Goal: Task Accomplishment & Management: Manage account settings

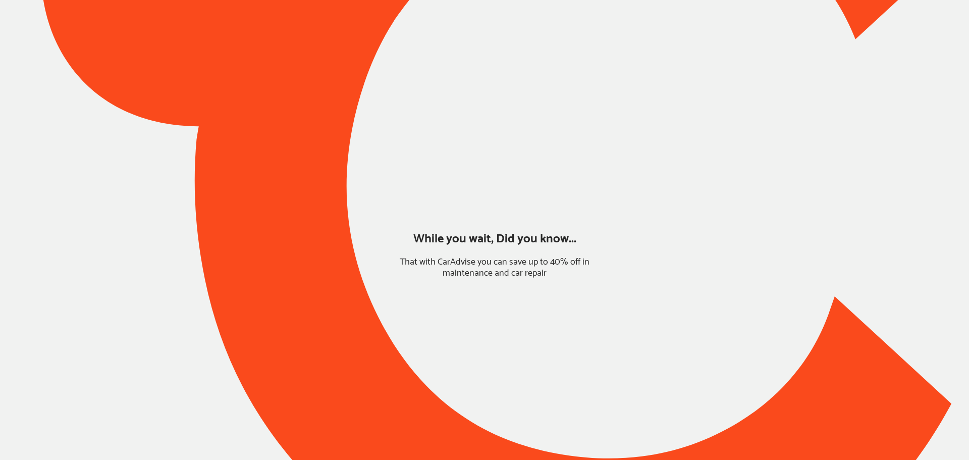
type input "*****"
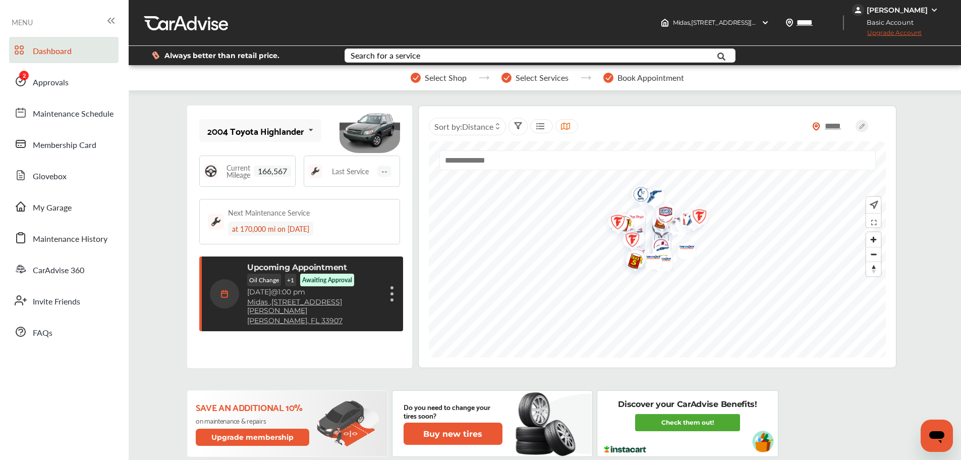
click at [81, 83] on link "Approvals" at bounding box center [63, 81] width 109 height 26
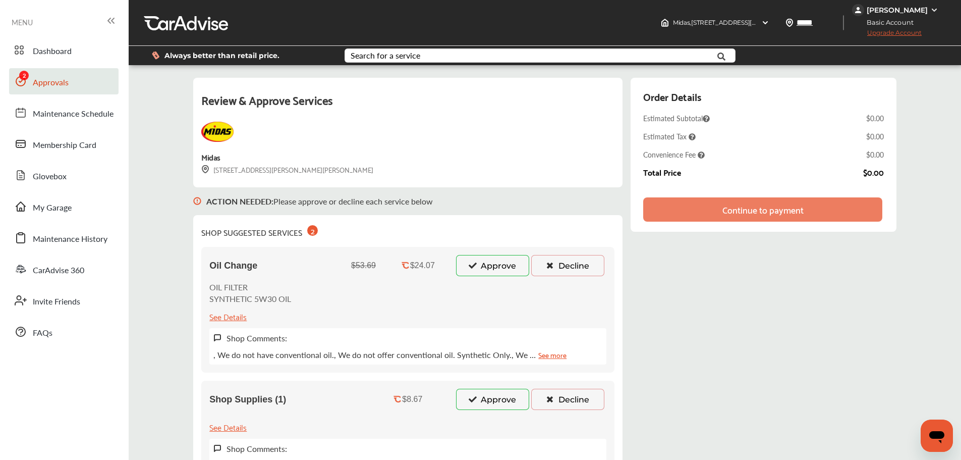
click at [501, 266] on button "Approve" at bounding box center [492, 265] width 73 height 21
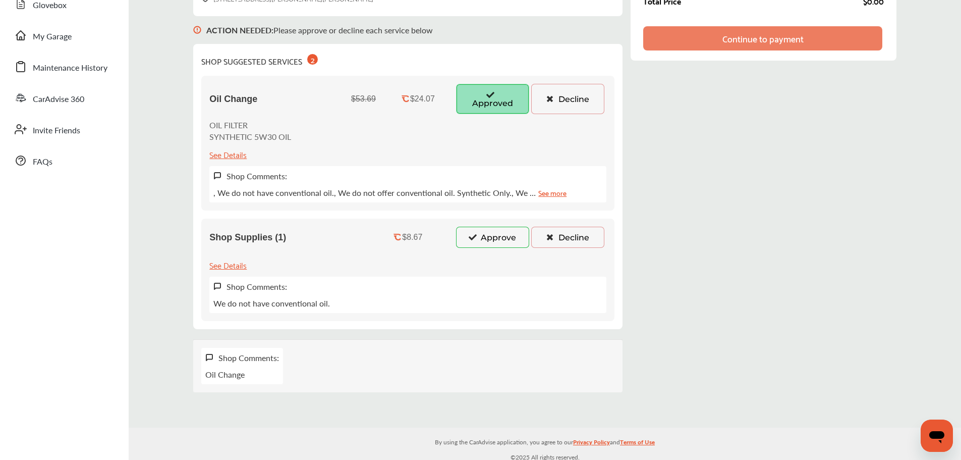
scroll to position [125, 0]
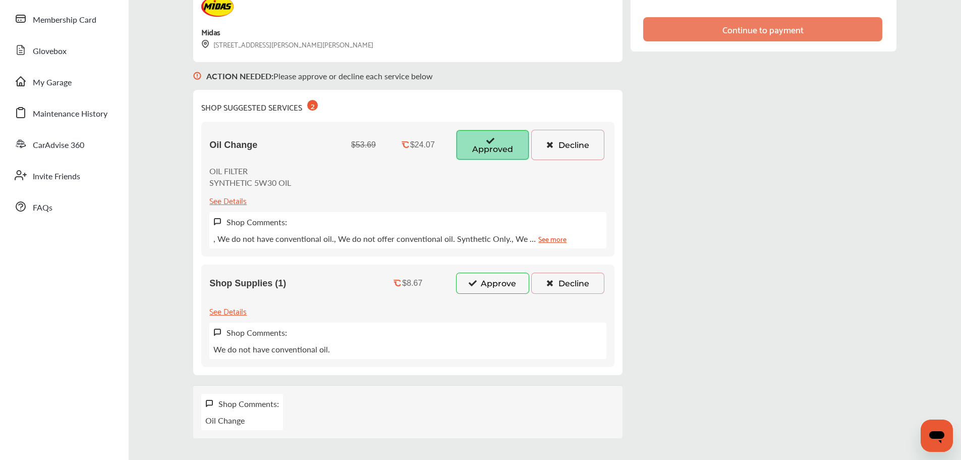
click at [489, 293] on button "Approve" at bounding box center [492, 282] width 73 height 21
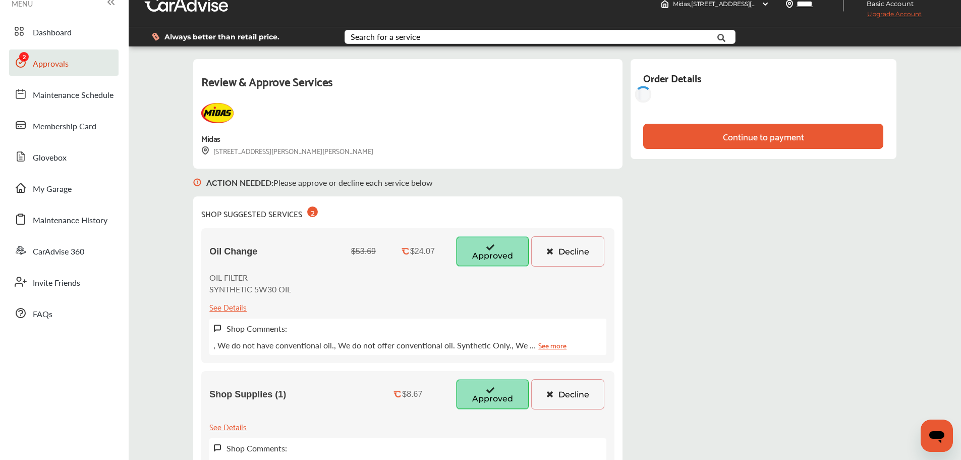
scroll to position [0, 0]
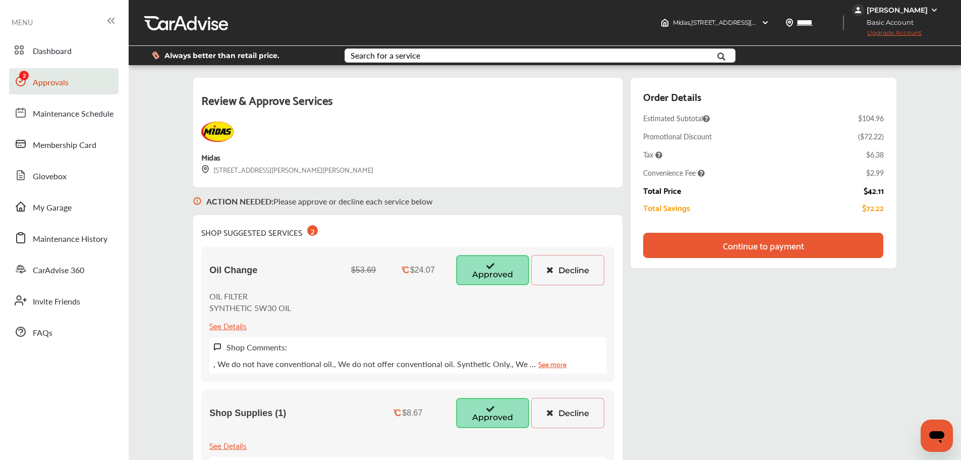
click at [805, 251] on div "Continue to payment" at bounding box center [763, 245] width 240 height 25
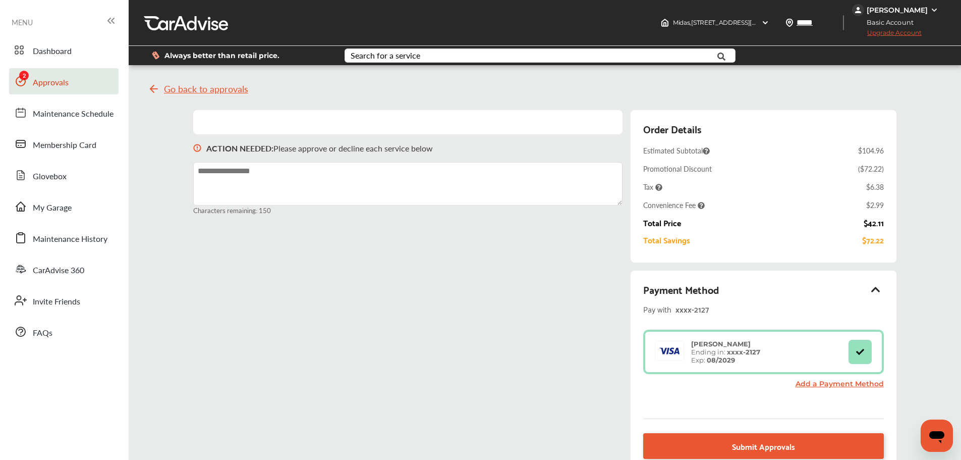
click at [159, 83] on div "Go back to approvals" at bounding box center [561, 89] width 827 height 32
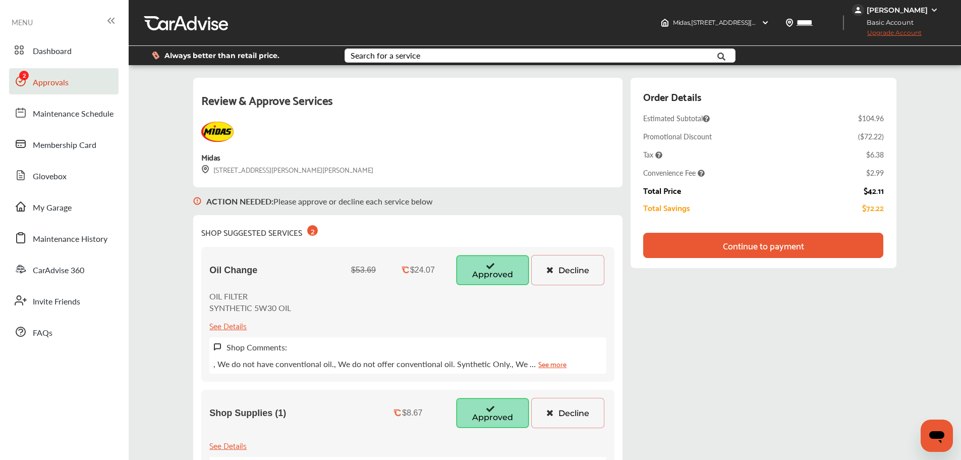
click at [576, 421] on button "Decline" at bounding box center [567, 413] width 73 height 30
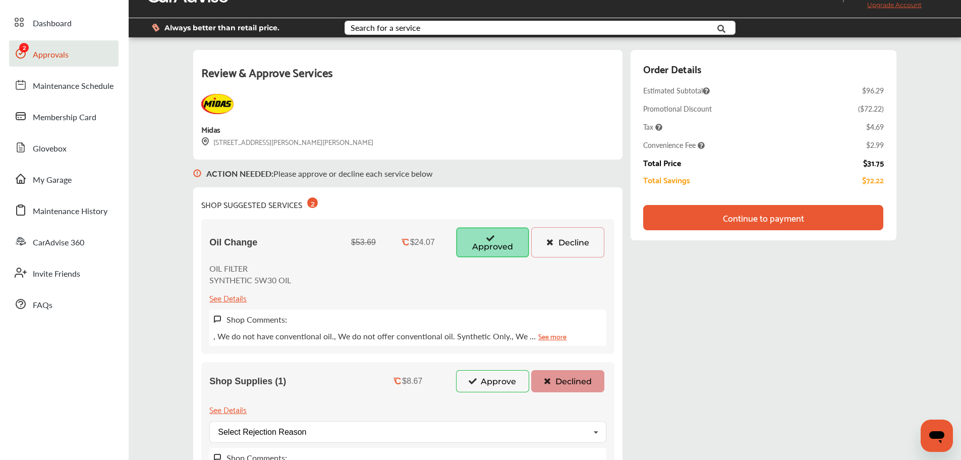
scroll to position [50, 0]
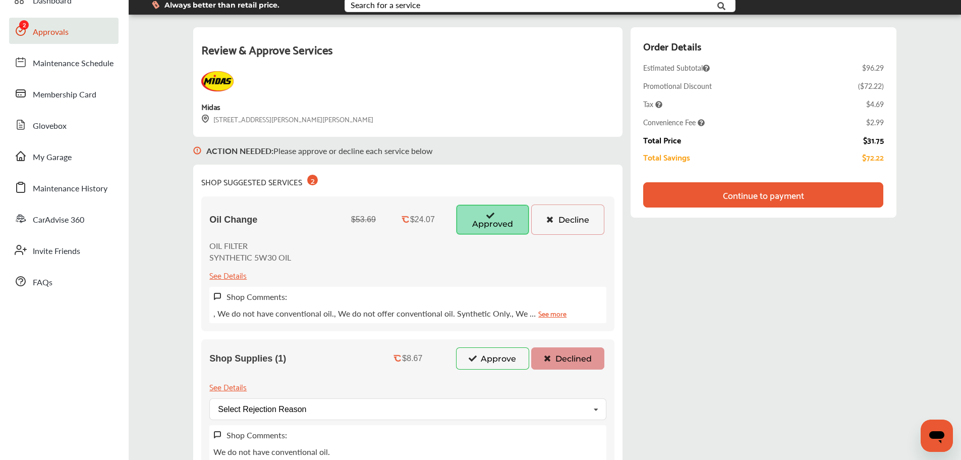
click at [503, 368] on button "Approve" at bounding box center [492, 358] width 73 height 22
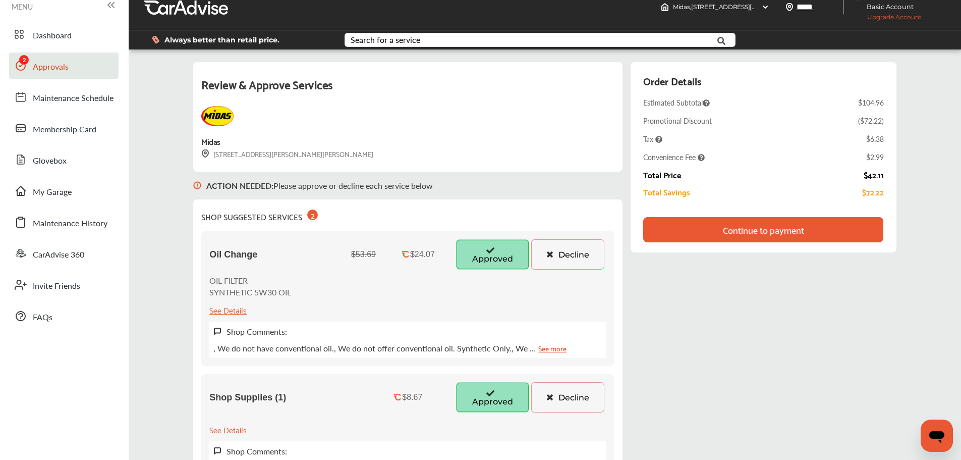
scroll to position [0, 0]
